Goal: Information Seeking & Learning: Learn about a topic

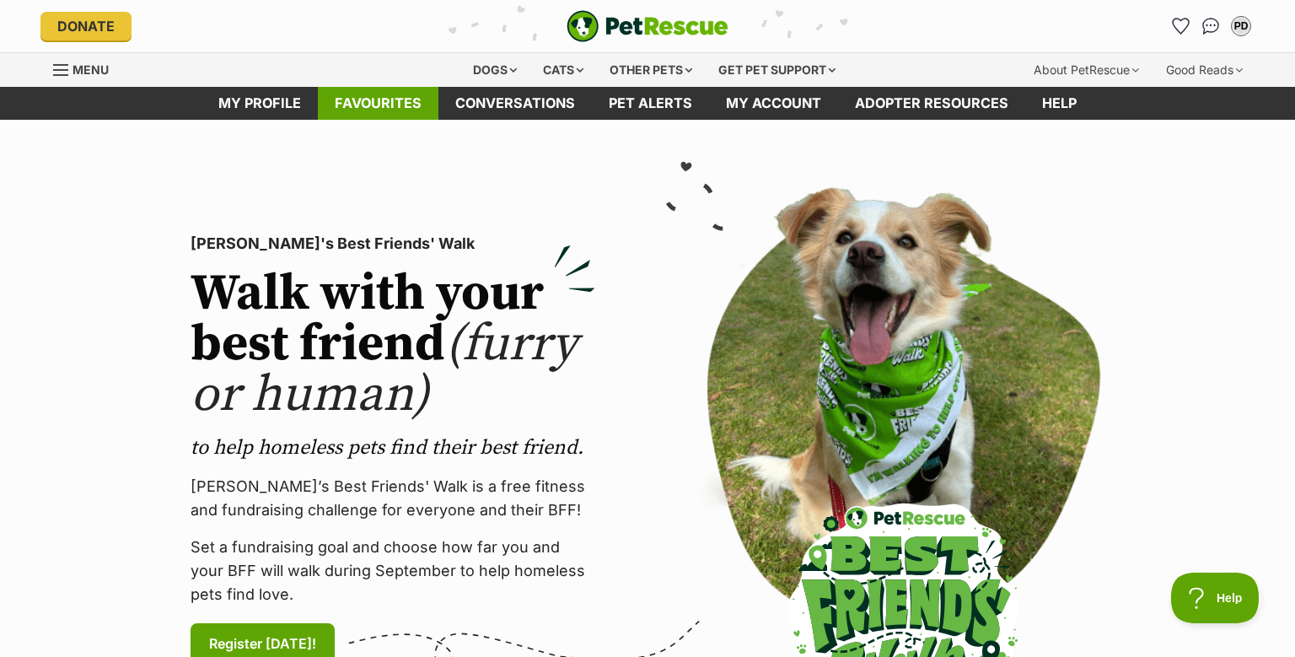
click at [368, 96] on link "Favourites" at bounding box center [378, 103] width 121 height 33
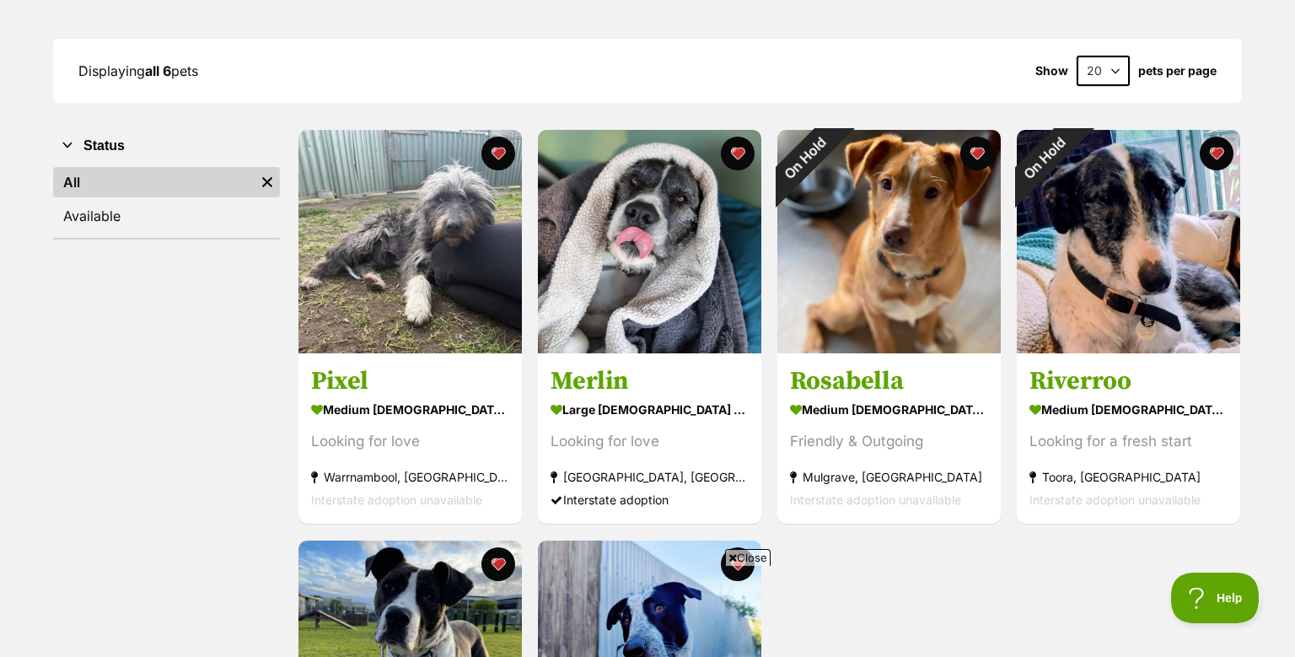
scroll to position [207, 0]
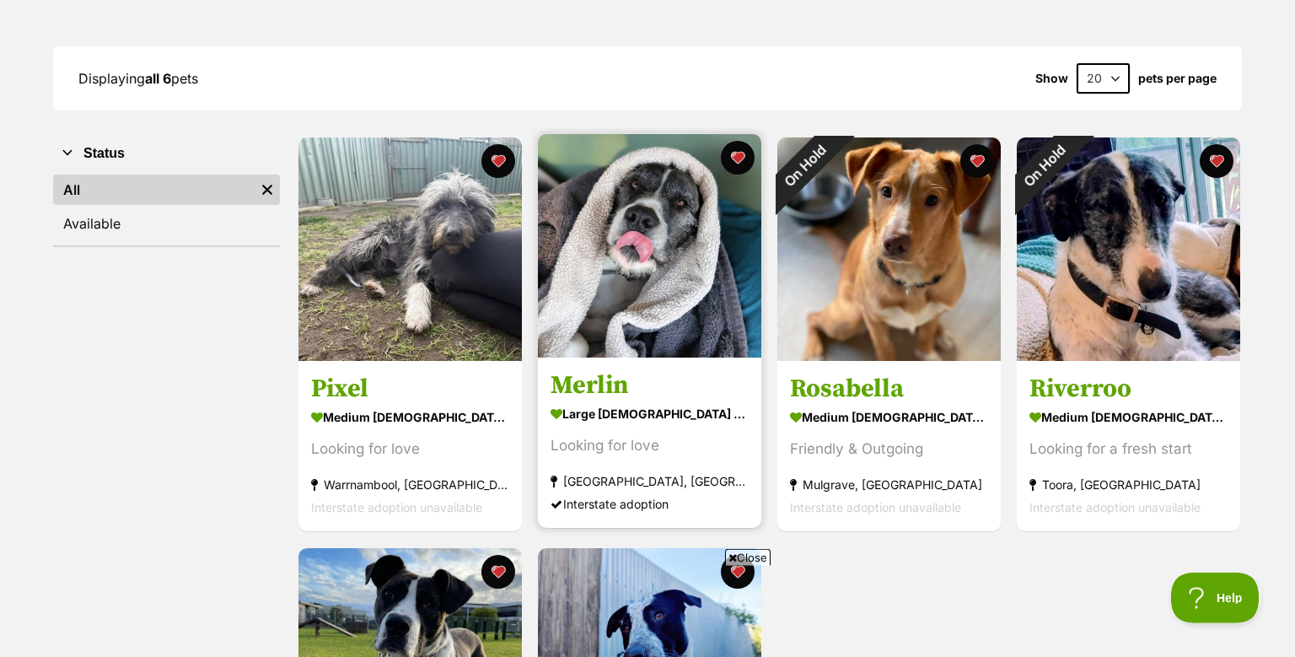
click at [667, 304] on img at bounding box center [649, 245] width 223 height 223
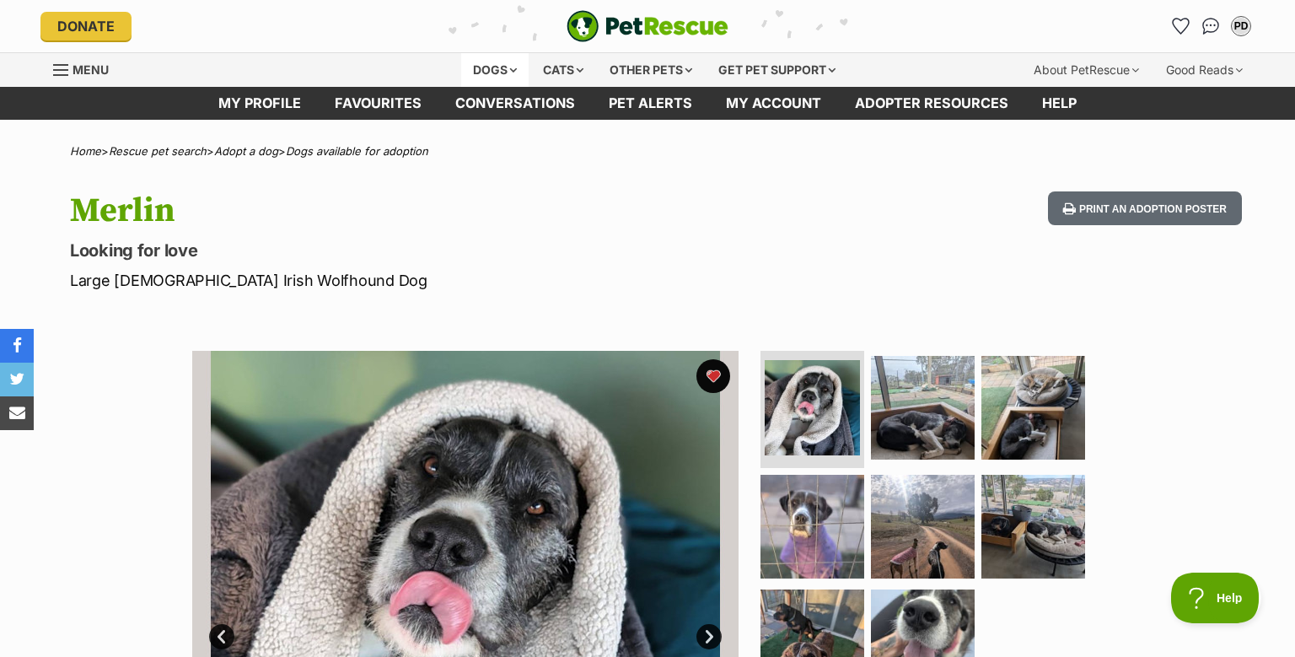
click at [475, 66] on div "Dogs" at bounding box center [494, 70] width 67 height 34
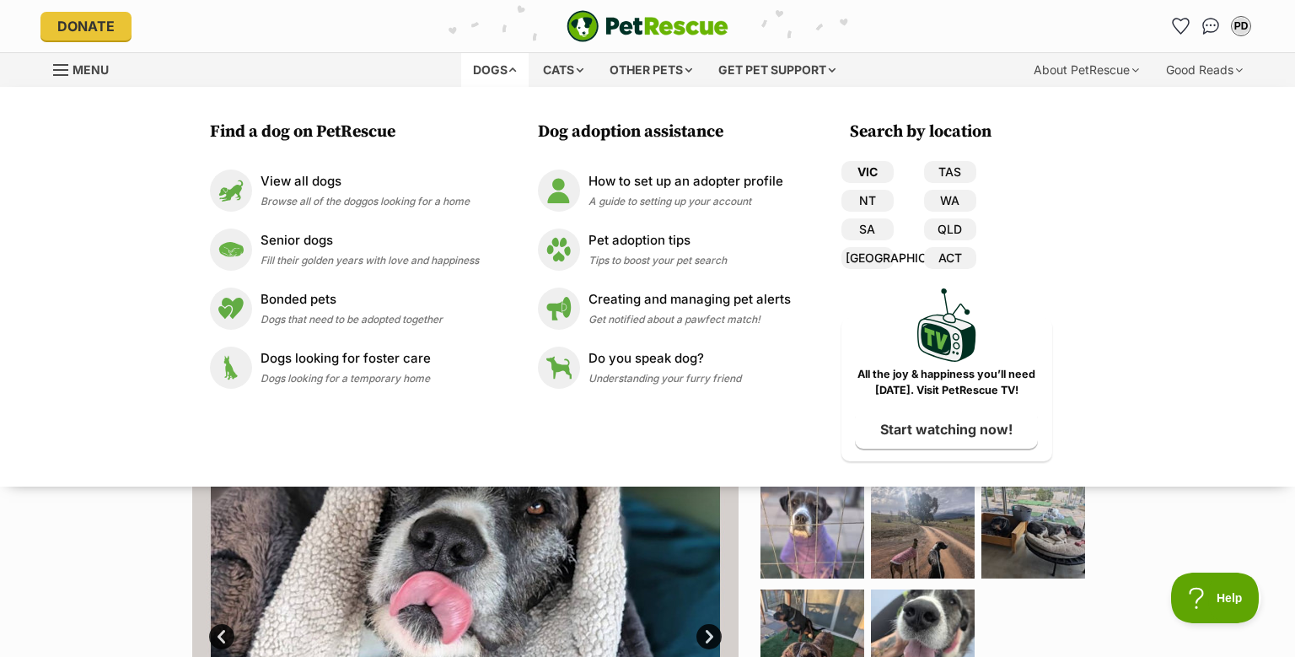
click at [860, 167] on link "VIC" at bounding box center [868, 172] width 52 height 22
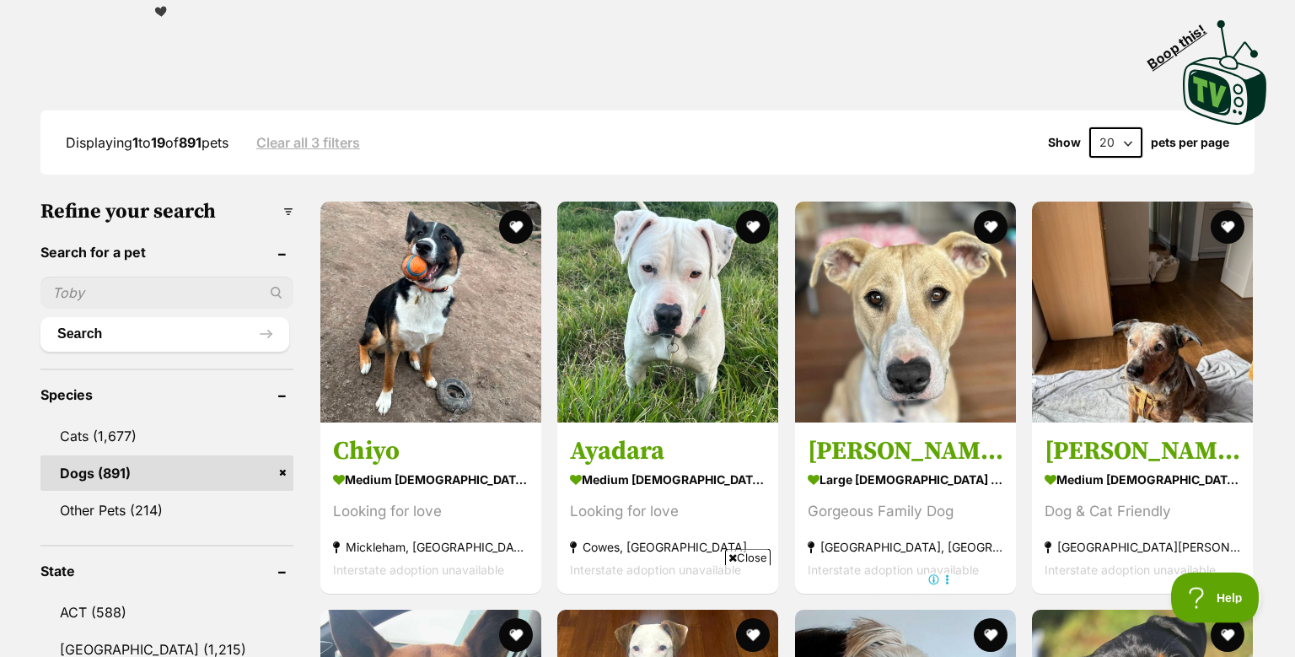
click at [75, 294] on input "text" at bounding box center [166, 293] width 253 height 32
type input "irish wolfhound"
click at [93, 332] on button "Search" at bounding box center [164, 334] width 249 height 34
